Goal: Task Accomplishment & Management: Manage account settings

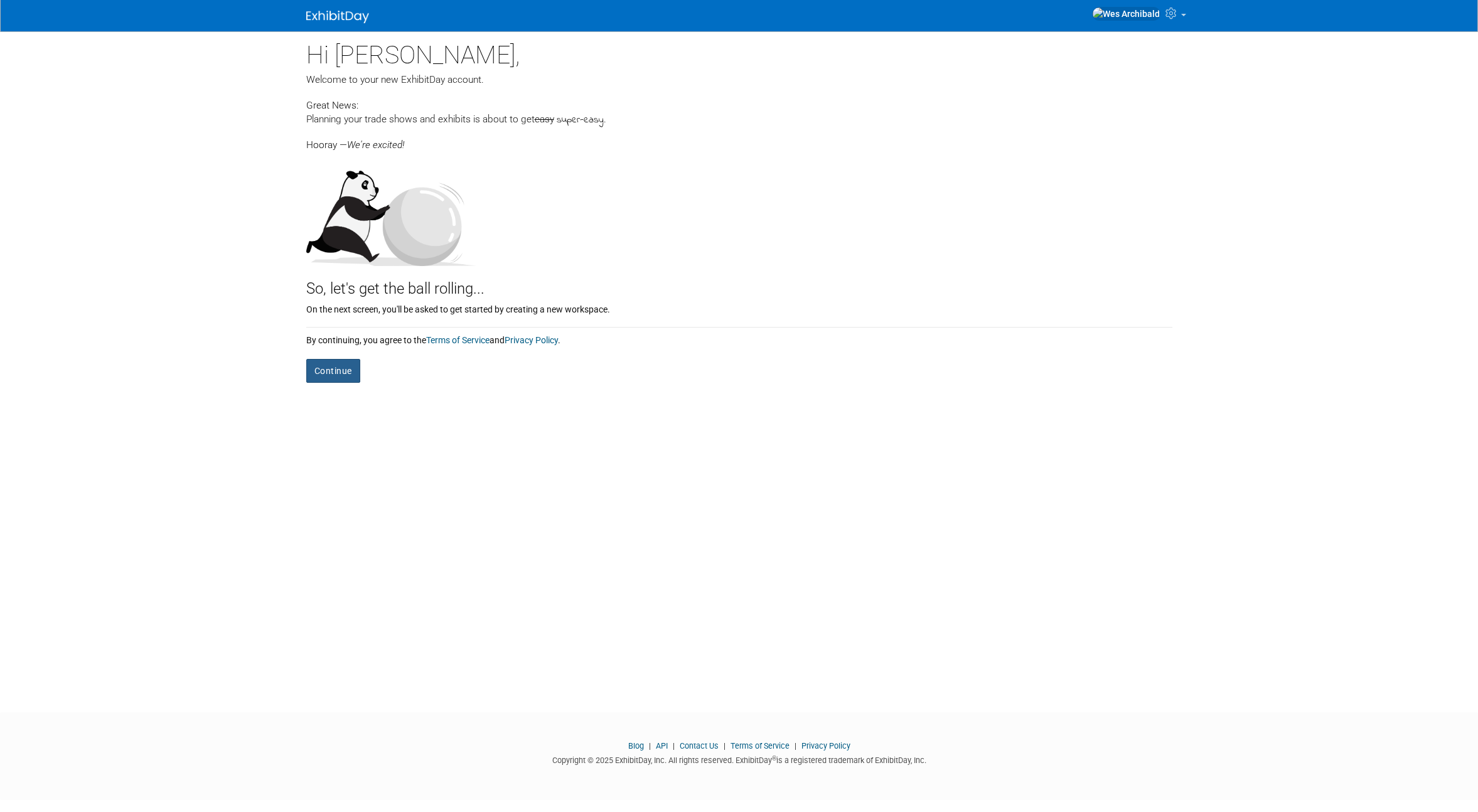
click at [334, 371] on button "Continue" at bounding box center [333, 370] width 54 height 24
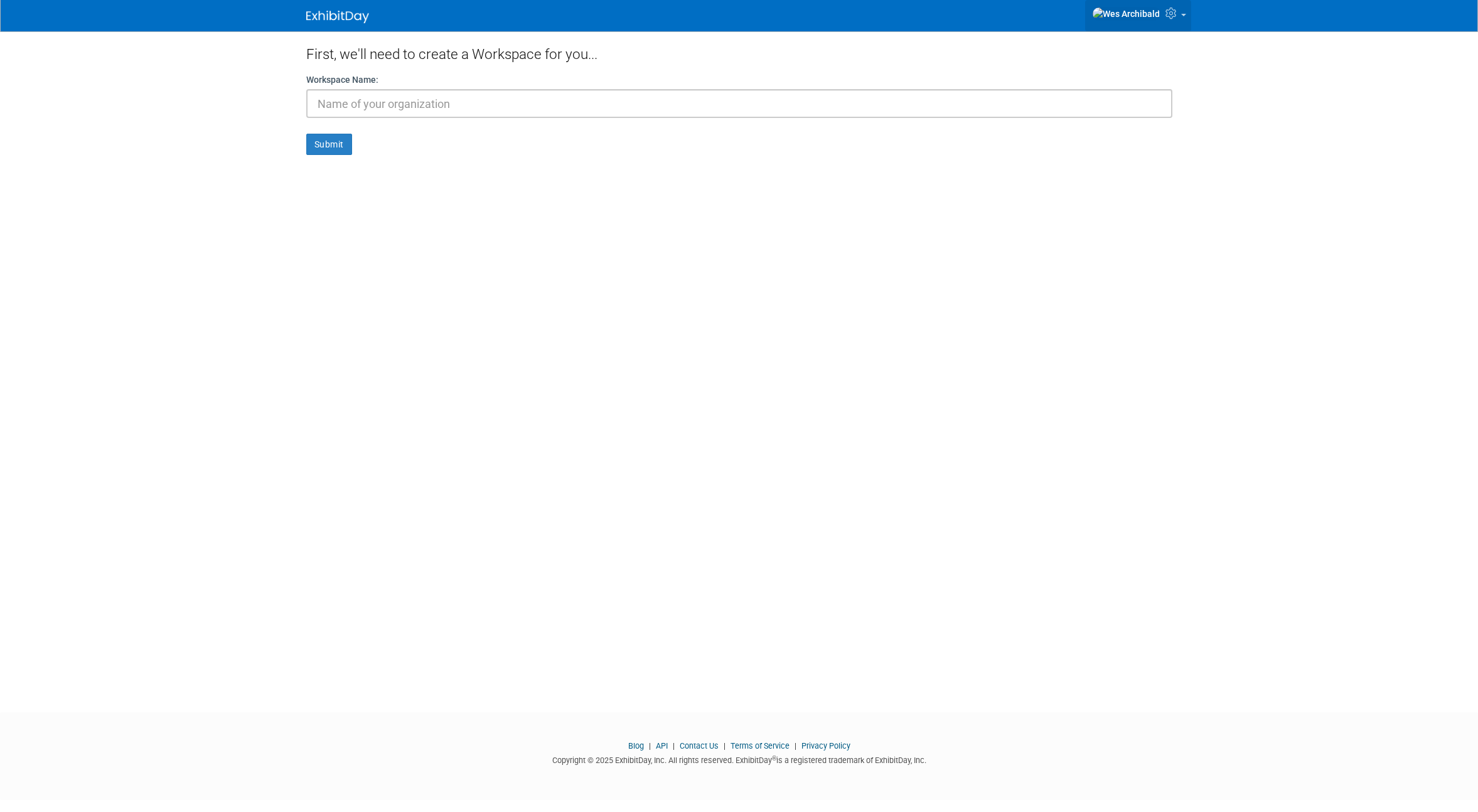
click at [1171, 19] on icon at bounding box center [1173, 14] width 14 height 11
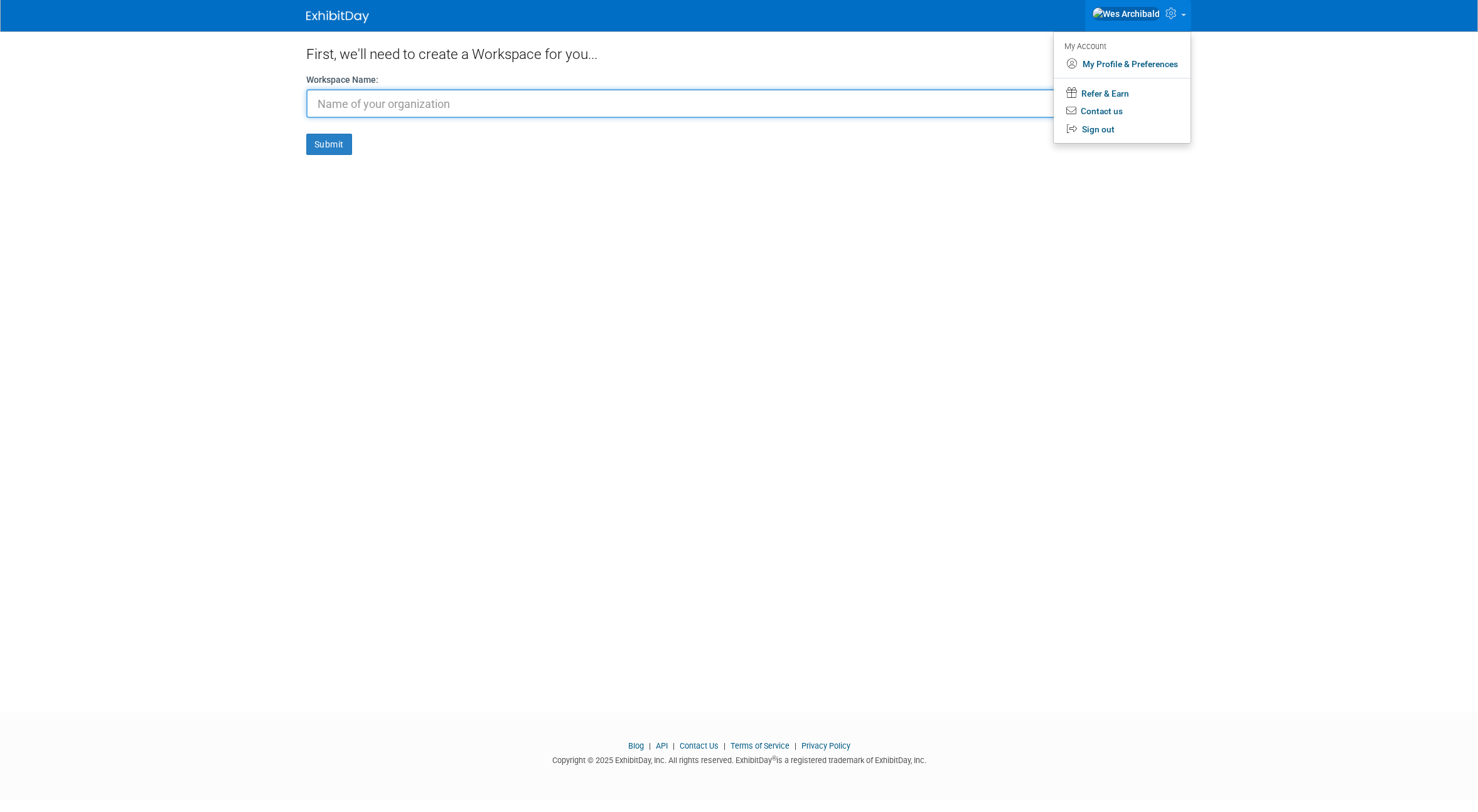
click at [415, 112] on input "text" at bounding box center [740, 103] width 866 height 29
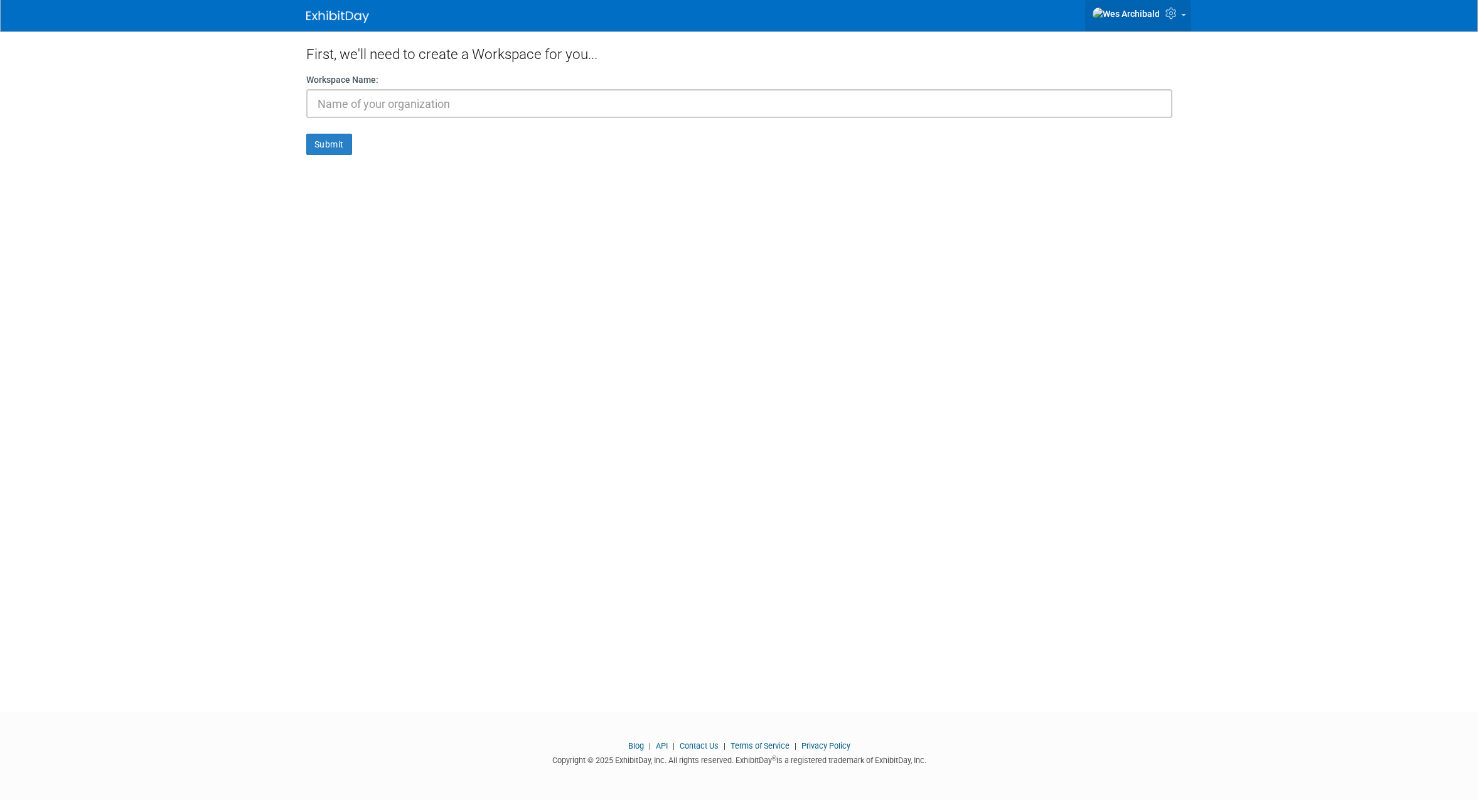
click at [1167, 17] on icon at bounding box center [1173, 14] width 14 height 11
click at [1126, 130] on link "Sign out" at bounding box center [1122, 129] width 137 height 18
